Goal: Answer question/provide support

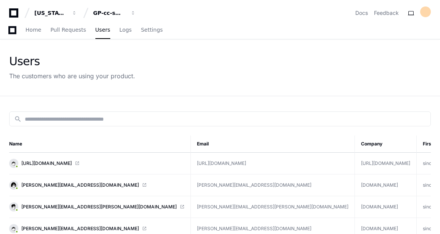
scroll to position [77, 0]
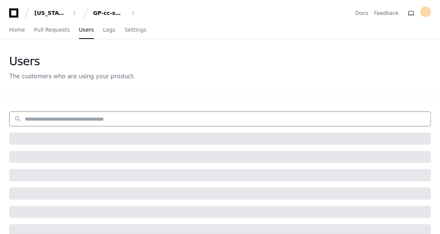
click at [67, 119] on input at bounding box center [225, 119] width 401 height 8
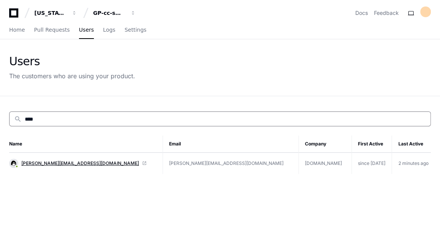
type input "****"
click at [32, 161] on span "[PERSON_NAME][EMAIL_ADDRESS][DOMAIN_NAME]" at bounding box center [79, 163] width 117 height 6
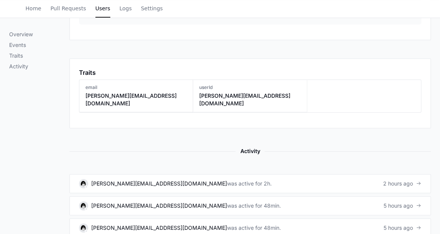
scroll to position [400, 0]
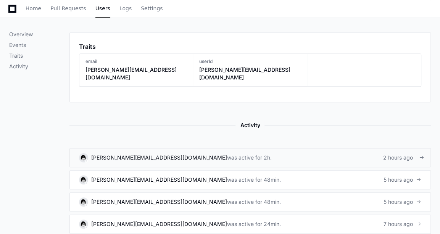
click at [227, 154] on div "was active for 2h." at bounding box center [249, 158] width 45 height 8
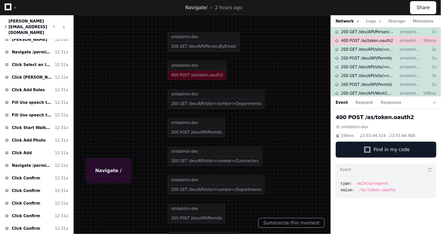
scroll to position [567, 0]
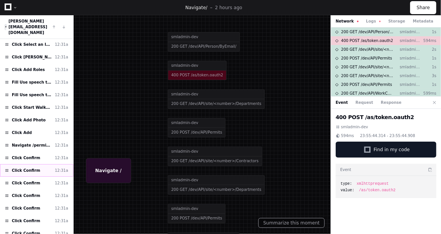
click at [38, 164] on div "Click Confirm 12:31a" at bounding box center [36, 170] width 73 height 13
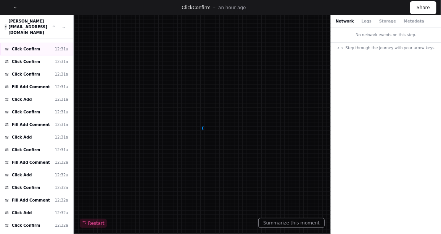
scroll to position [751, 0]
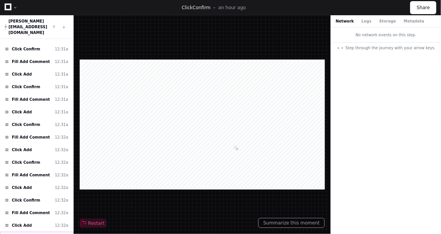
click at [33, 233] on span "Click Confirm" at bounding box center [26, 238] width 28 height 6
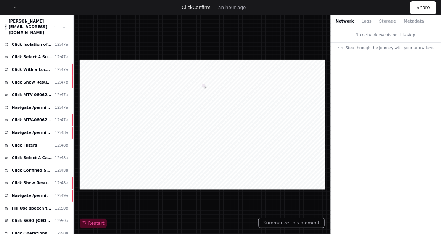
scroll to position [1856, 0]
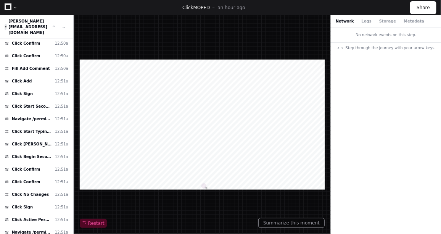
scroll to position [2267, 0]
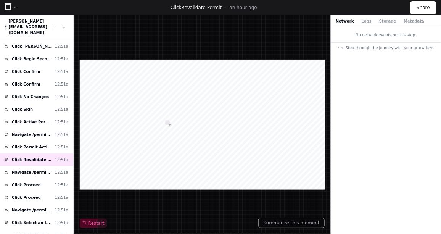
scroll to position [2380, 0]
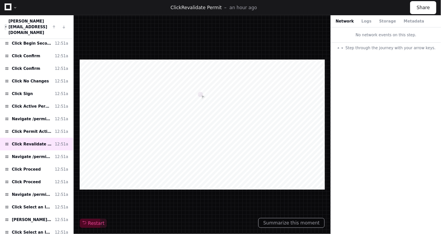
click at [366, 19] on button "Logs" at bounding box center [367, 21] width 10 height 6
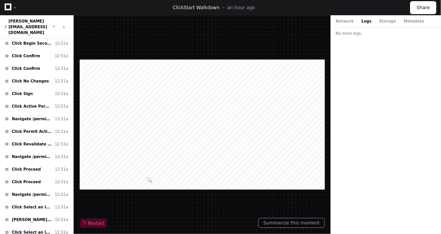
click at [366, 19] on button "Logs" at bounding box center [367, 21] width 10 height 6
click at [379, 18] on div "Network Logs Storage Metadata" at bounding box center [386, 21] width 110 height 12
click at [346, 22] on button "Network" at bounding box center [345, 21] width 18 height 6
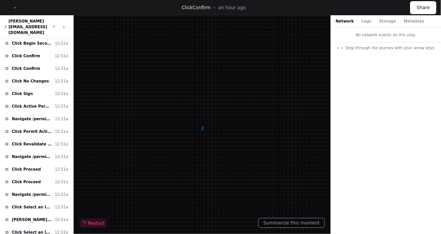
scroll to position [2408, 0]
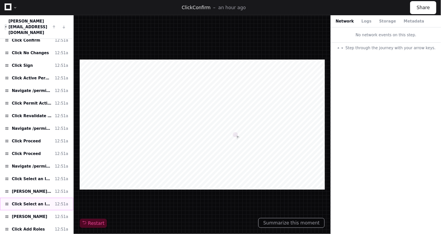
click at [27, 198] on div "Click Select an Individual for the role 12:51a" at bounding box center [36, 204] width 73 height 13
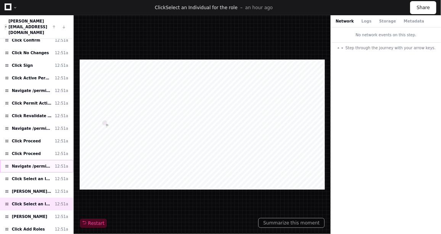
click at [34, 163] on span "Navigate /permit/*/safety-conversation" at bounding box center [32, 166] width 40 height 6
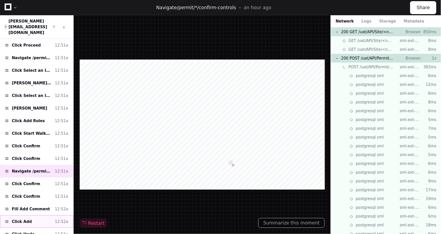
scroll to position [2518, 0]
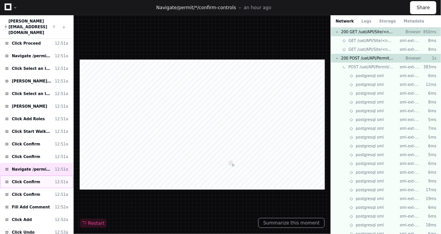
click at [29, 179] on span "Click Confirm" at bounding box center [26, 182] width 28 height 6
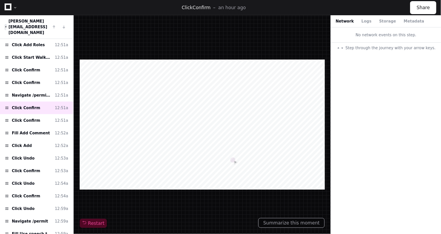
scroll to position [2627, 0]
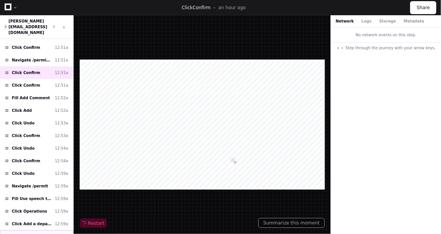
click at [24, 230] on div "Click Sawmill 12:59a" at bounding box center [36, 236] width 73 height 13
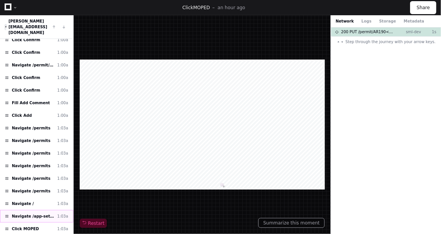
scroll to position [3025, 0]
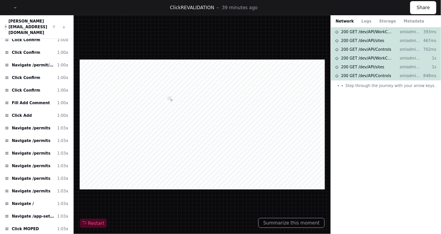
scroll to position [3063, 0]
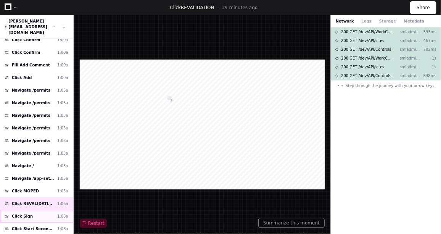
click at [28, 213] on span "Click Sign" at bounding box center [22, 216] width 21 height 6
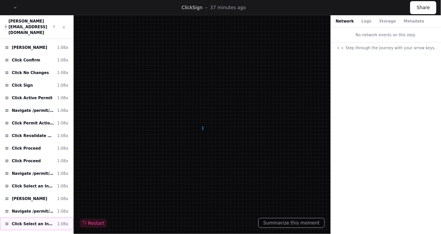
scroll to position [3307, 0]
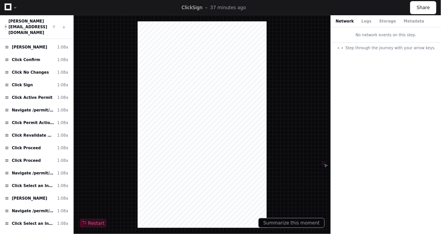
click at [362, 23] on button "Logs" at bounding box center [367, 21] width 10 height 6
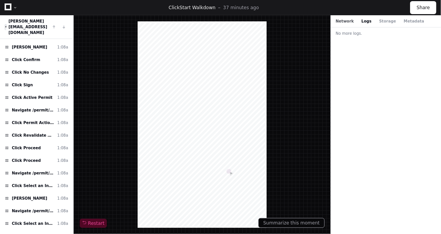
click at [347, 22] on button "Network" at bounding box center [345, 21] width 18 height 6
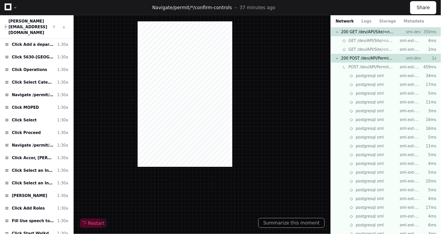
scroll to position [3882, 0]
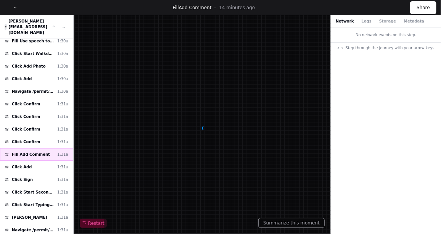
scroll to position [4066, 0]
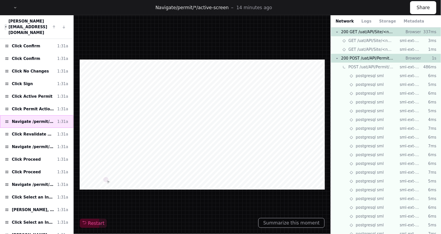
scroll to position [4250, 0]
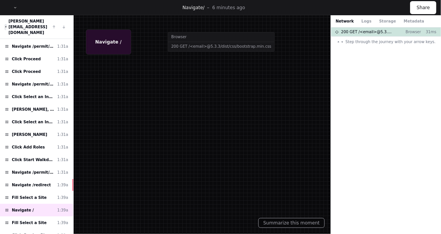
scroll to position [4341, 0]
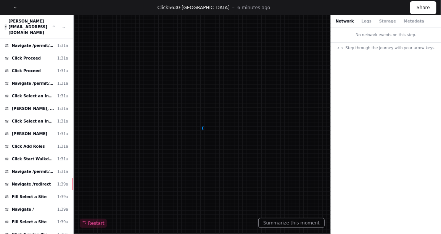
scroll to position [4434, 0]
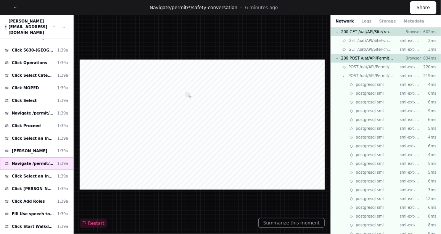
scroll to position [4602, 0]
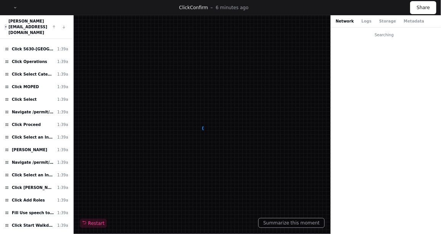
scroll to position [4618, 0]
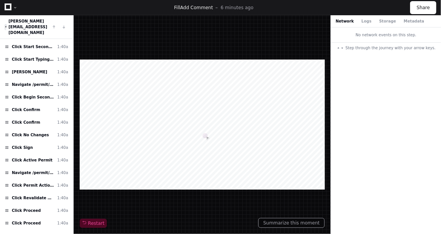
scroll to position [4950, 0]
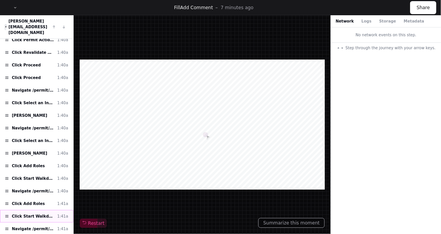
scroll to position [567, 0]
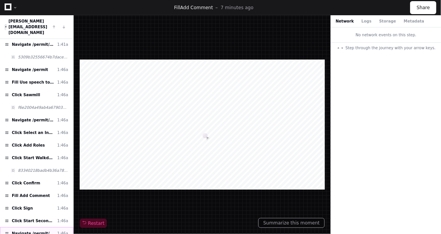
click at [47, 230] on span "Navigate /permit/*/second-look" at bounding box center [33, 233] width 42 height 6
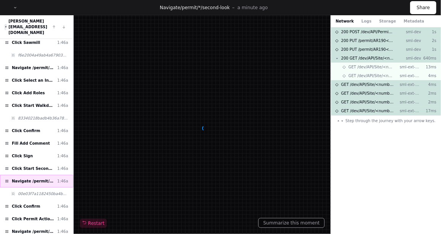
scroll to position [665, 0]
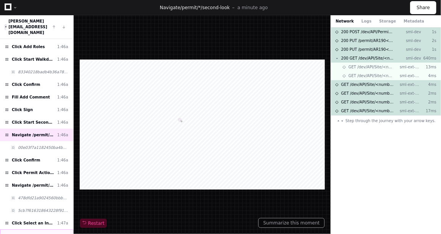
click at [40, 233] on span "Navigate /permit/*/confirm-controls" at bounding box center [33, 236] width 42 height 6
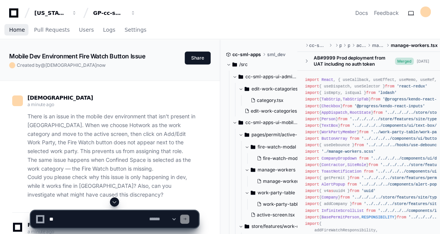
click at [16, 27] on span "Home" at bounding box center [17, 29] width 16 height 5
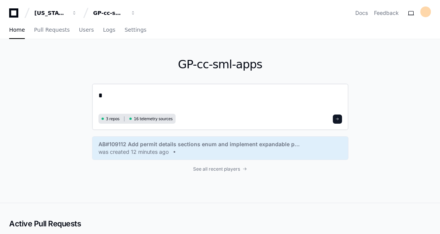
click at [127, 96] on textarea "*" at bounding box center [219, 100] width 243 height 21
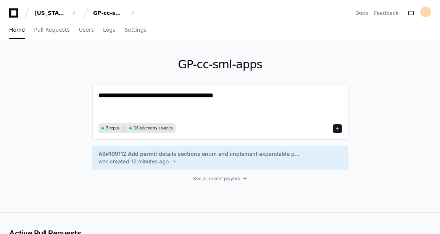
paste textarea "**********"
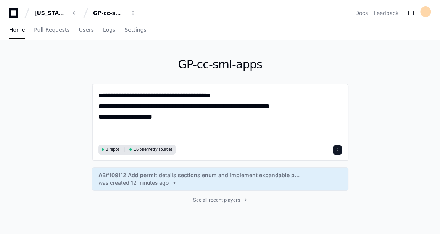
paste textarea "**********"
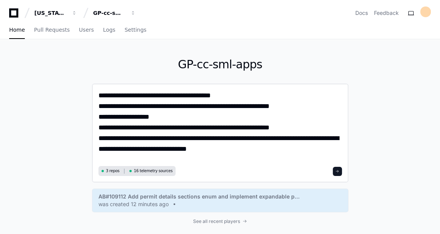
type textarea "**********"
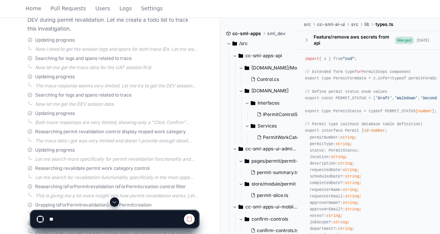
scroll to position [335, 0]
